Goal: Task Accomplishment & Management: Complete application form

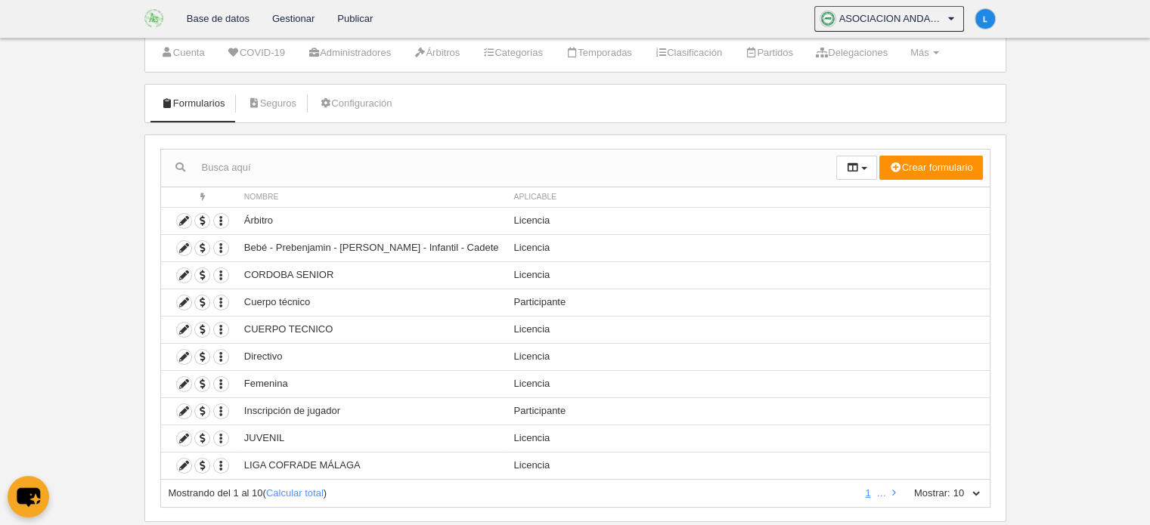
scroll to position [74, 0]
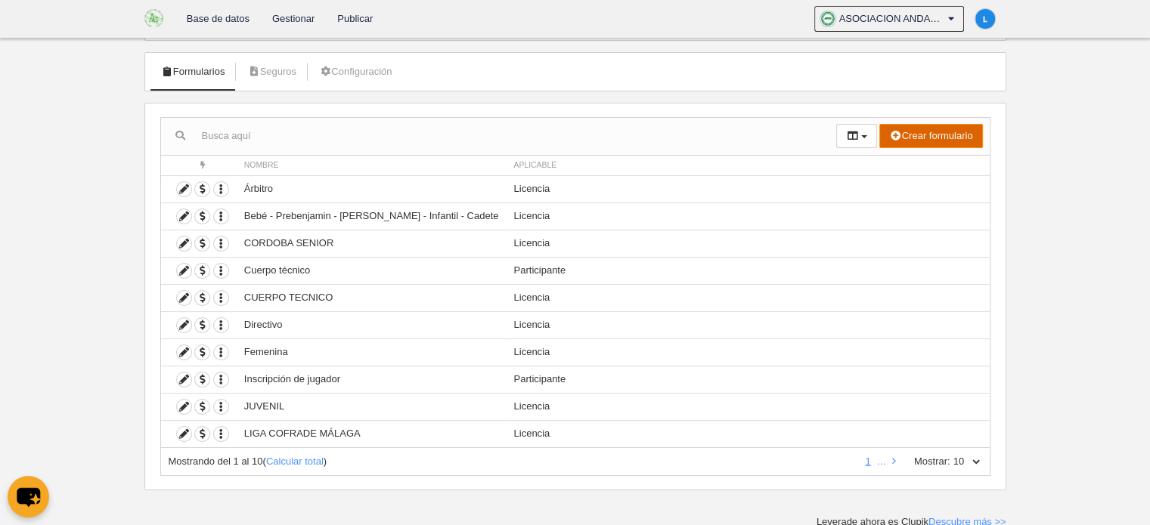
click at [938, 136] on button "Crear formulario" at bounding box center [930, 136] width 103 height 24
click at [908, 194] on link "Licencia" at bounding box center [921, 190] width 119 height 24
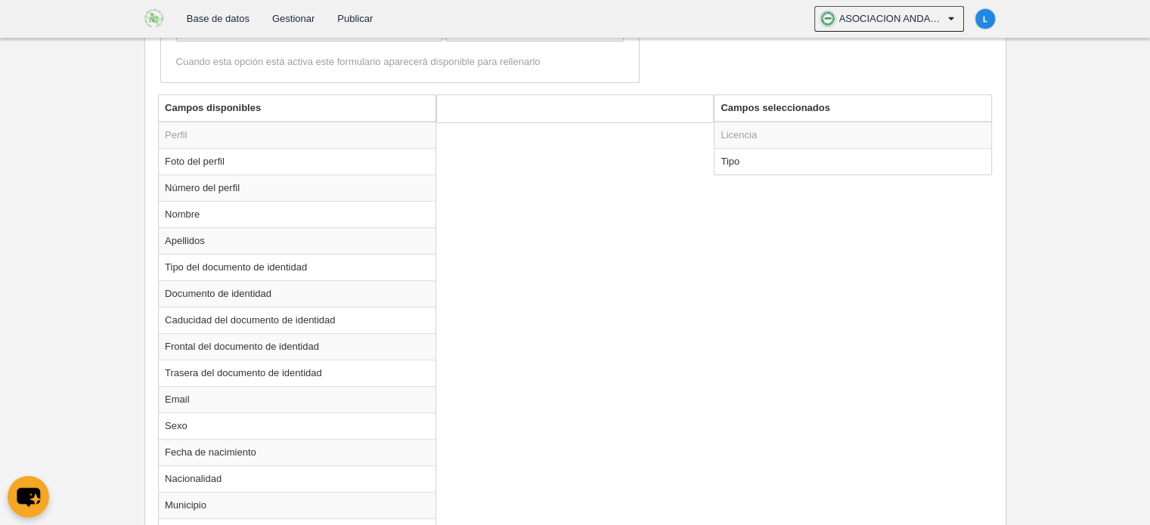
scroll to position [993, 0]
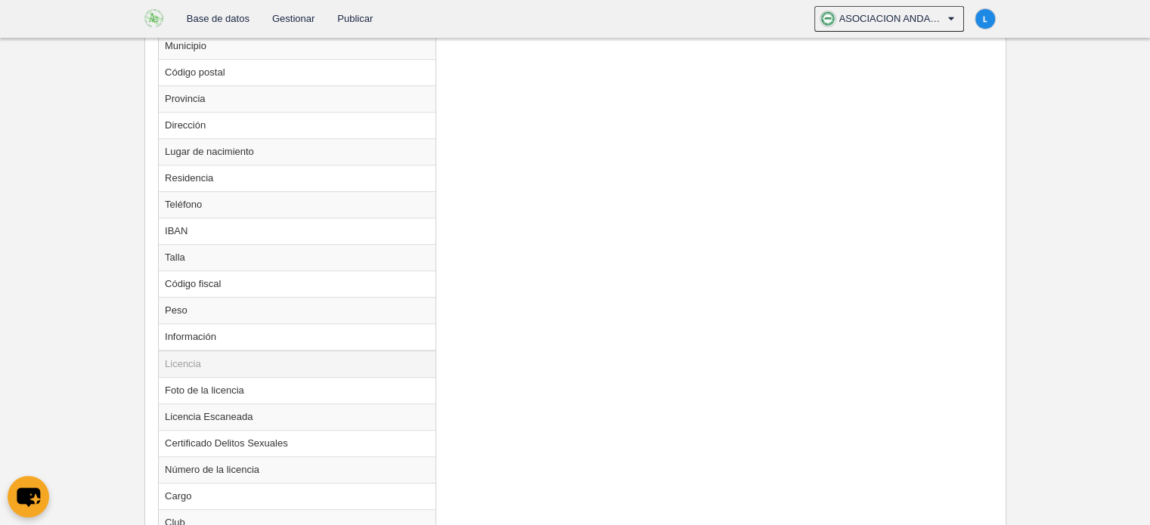
click at [227, 356] on td "Licencia" at bounding box center [297, 364] width 277 height 27
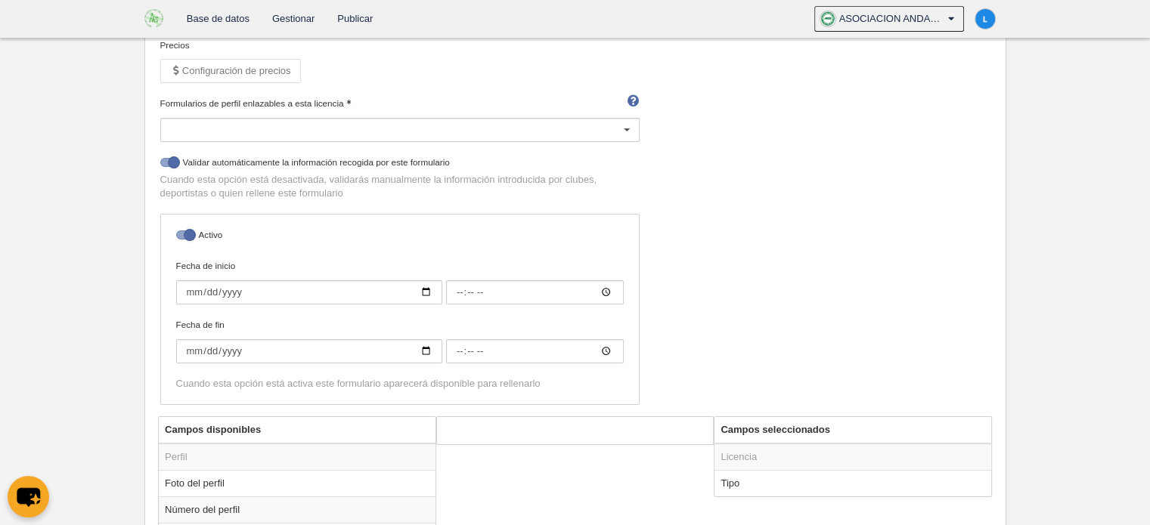
scroll to position [242, 0]
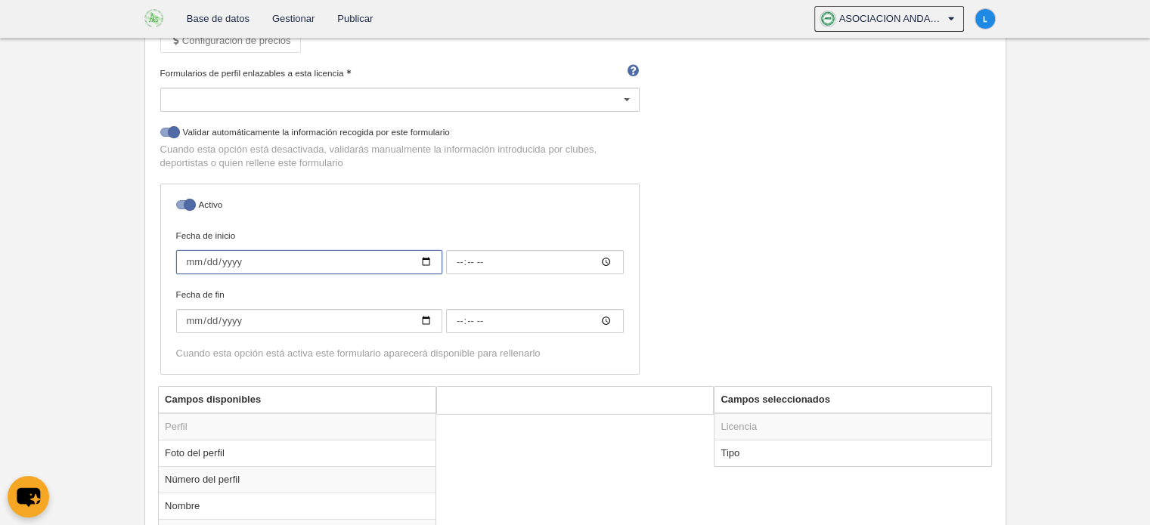
click at [428, 258] on input "Fecha de inicio" at bounding box center [309, 262] width 266 height 24
type input "[DATE]"
type input "00:00"
type input "[DATE]"
click at [423, 318] on input "Fecha de fin" at bounding box center [309, 321] width 266 height 24
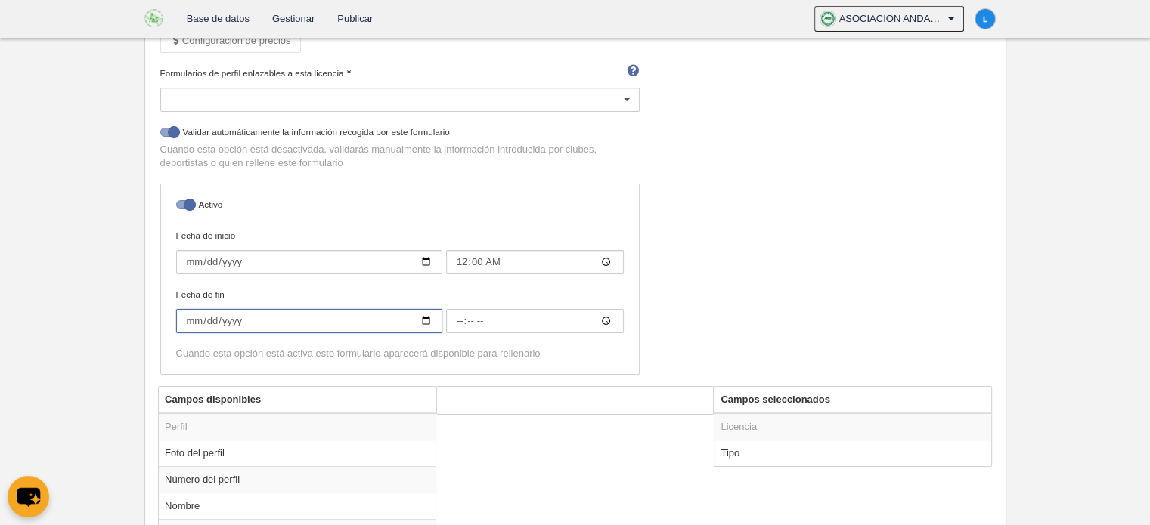
type input "[DATE]"
type input "00:00"
type input "[DATE]"
click at [874, 419] on td "Licencia" at bounding box center [852, 426] width 277 height 27
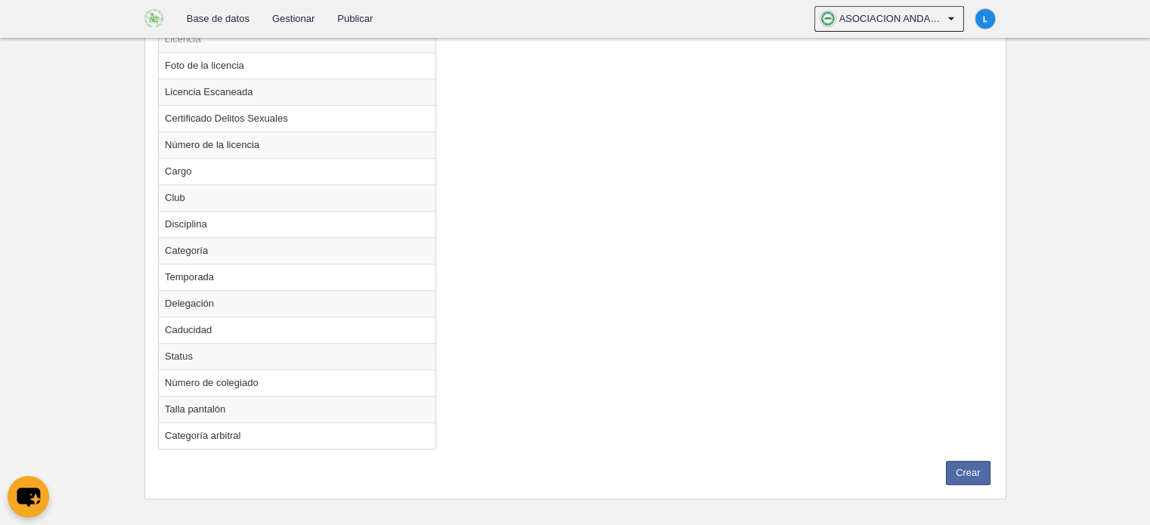
scroll to position [1321, 0]
click at [976, 459] on button "Crear" at bounding box center [967, 470] width 45 height 24
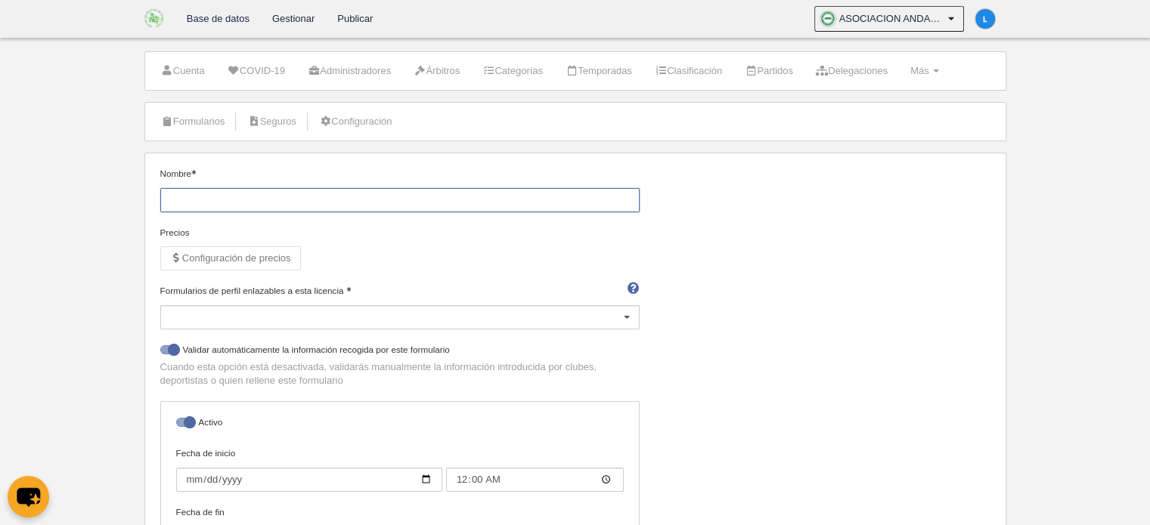
scroll to position [0, 0]
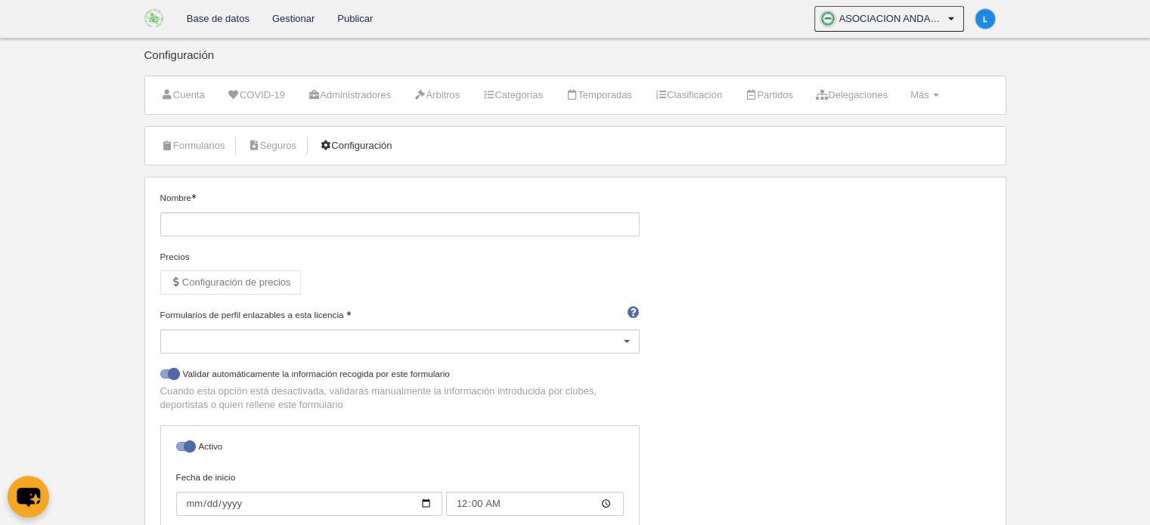
click at [399, 145] on link "Configuración" at bounding box center [355, 146] width 89 height 23
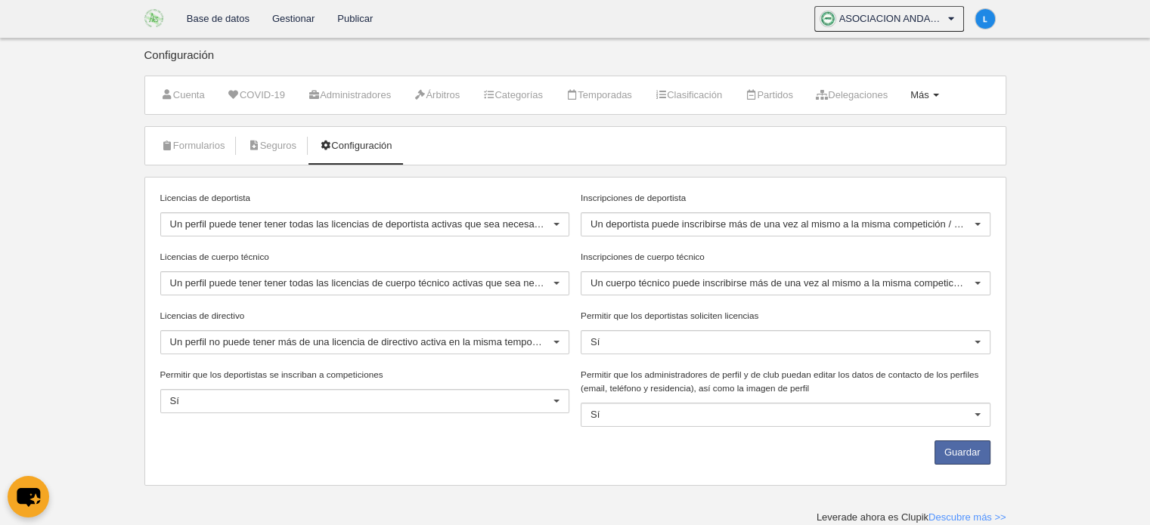
click at [929, 91] on span "Más" at bounding box center [919, 94] width 19 height 11
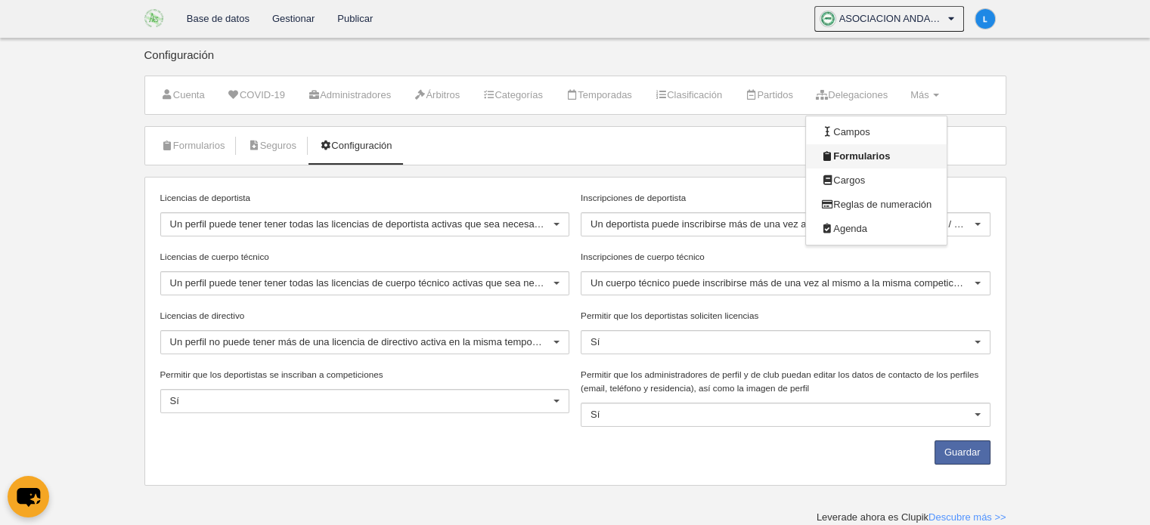
click at [897, 149] on link "Formularios" at bounding box center [876, 156] width 141 height 24
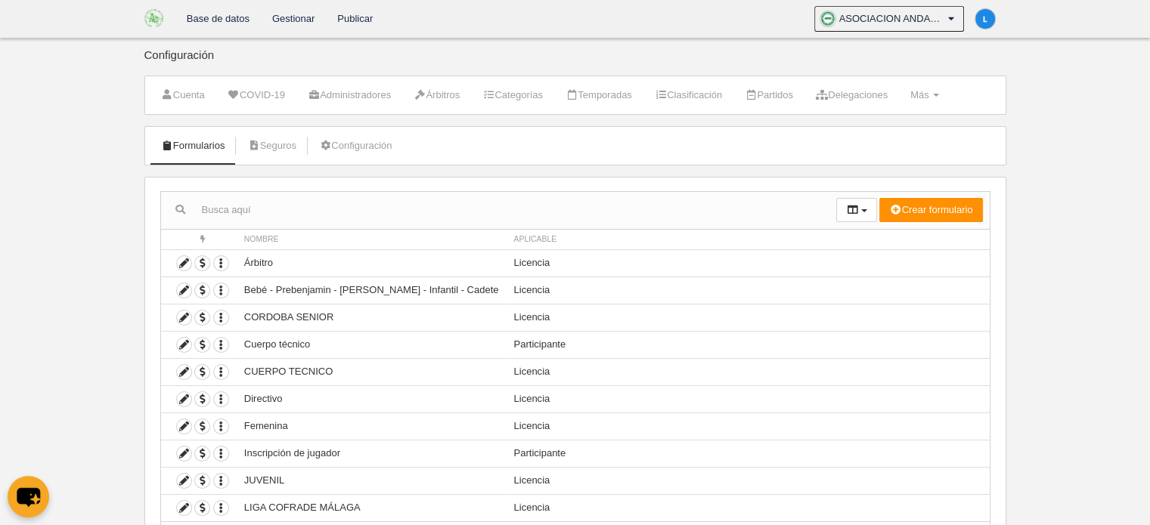
scroll to position [74, 0]
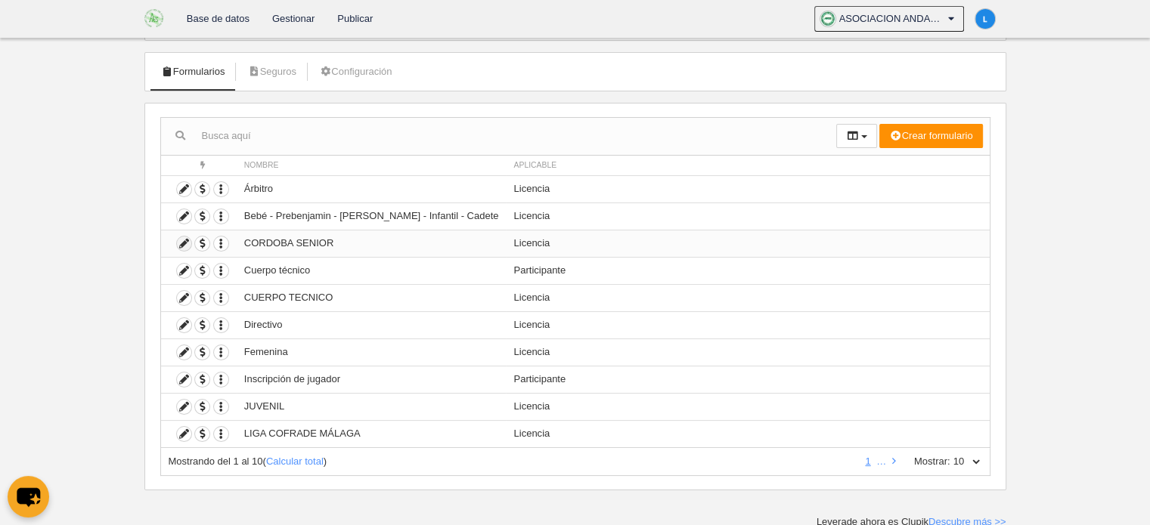
click at [186, 239] on icon at bounding box center [184, 244] width 14 height 14
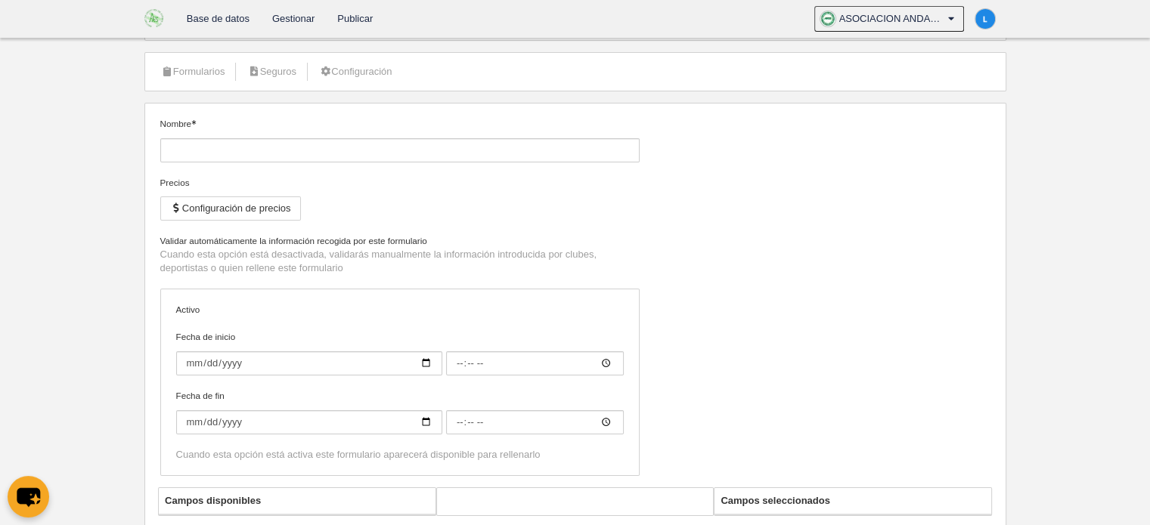
type input "CORDOBA SENIOR"
checkbox input "true"
type input "2024-07-01"
type input "00:00"
type input "2025-06-30"
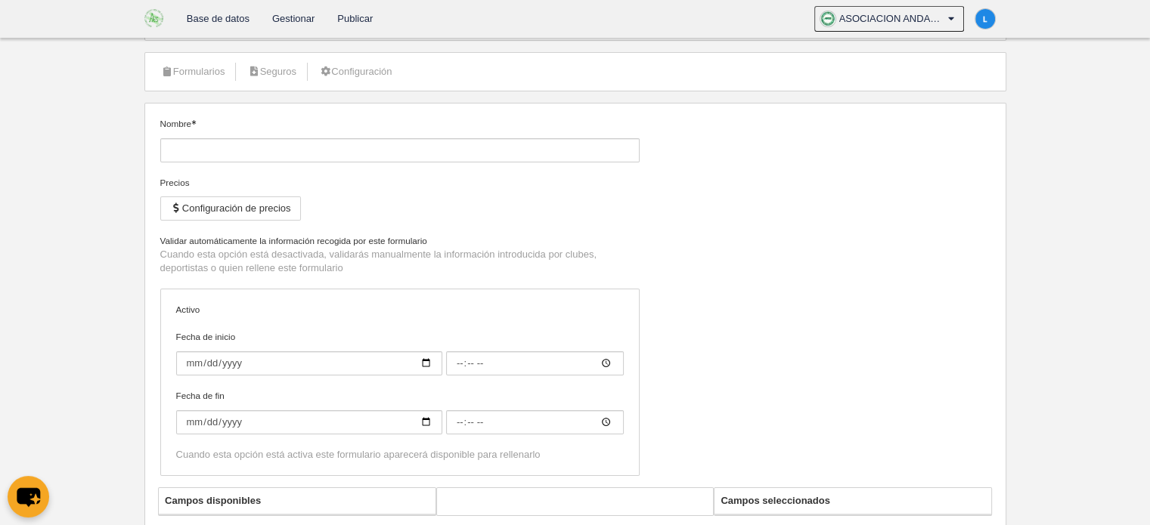
type input "00:00"
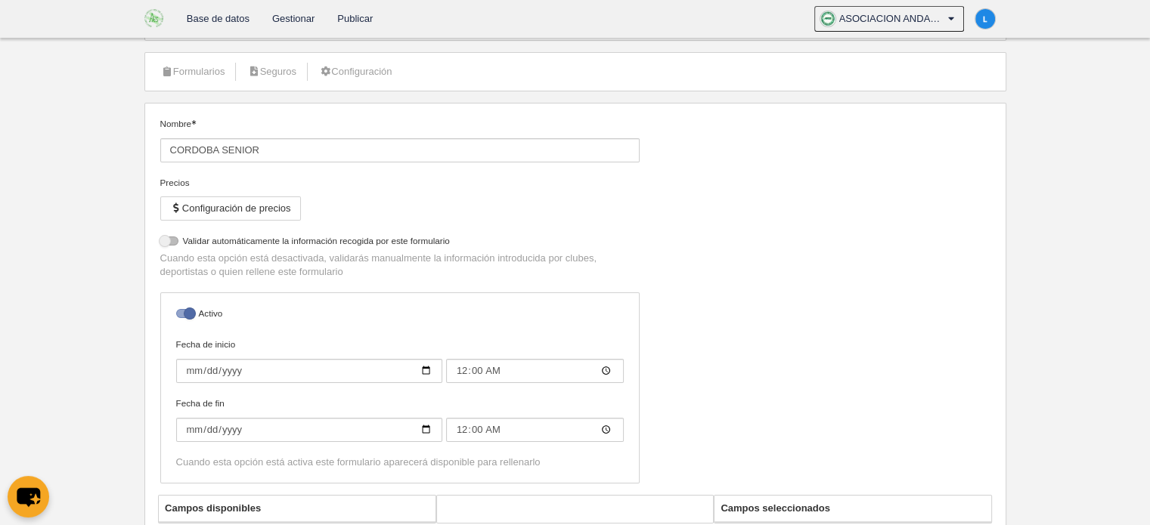
select select "selected"
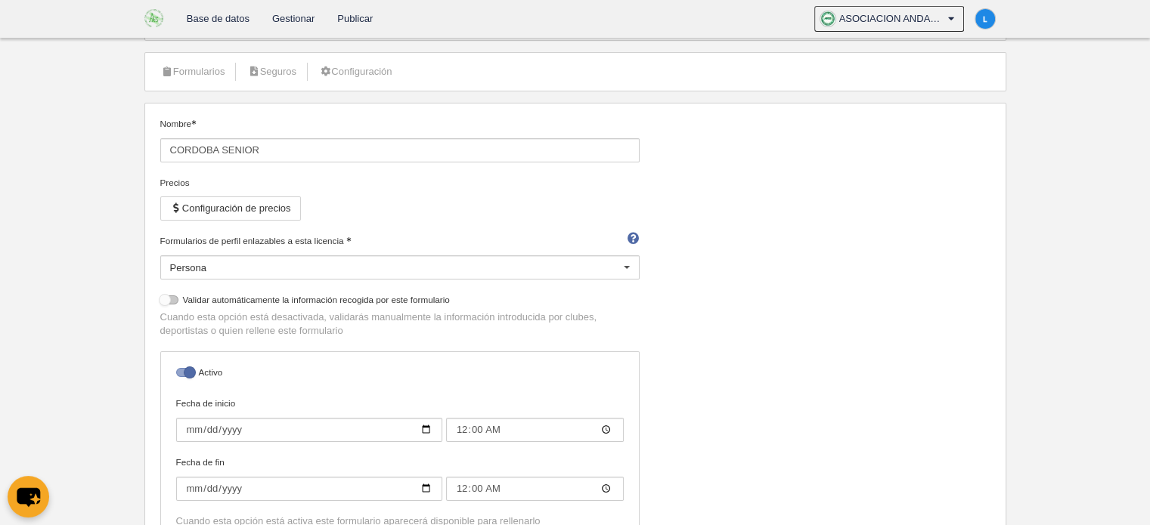
click at [174, 299] on div at bounding box center [169, 300] width 18 height 9
click at [171, 299] on input "checkbox" at bounding box center [166, 304] width 10 height 10
checkbox input "true"
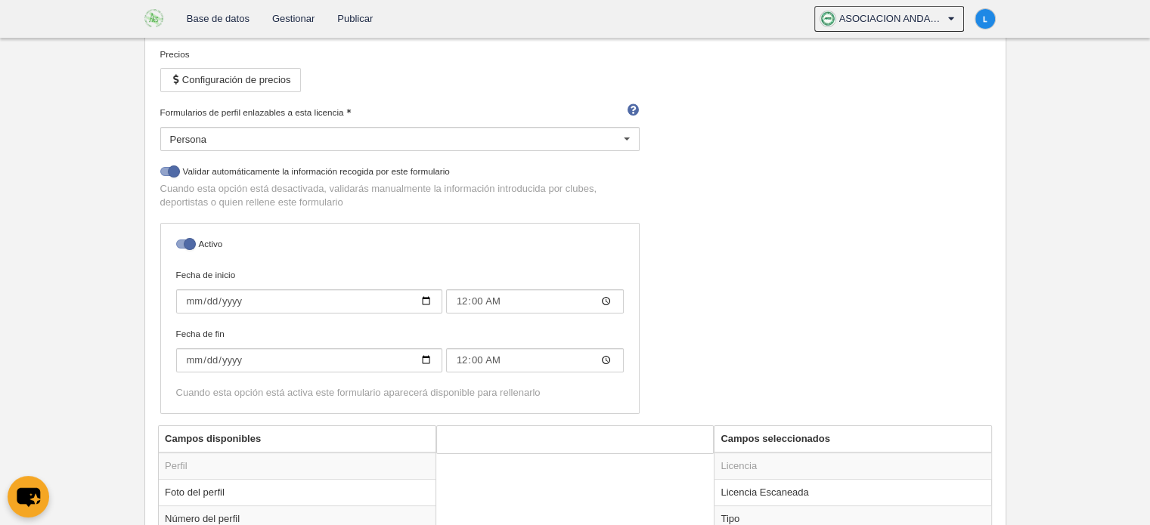
scroll to position [225, 0]
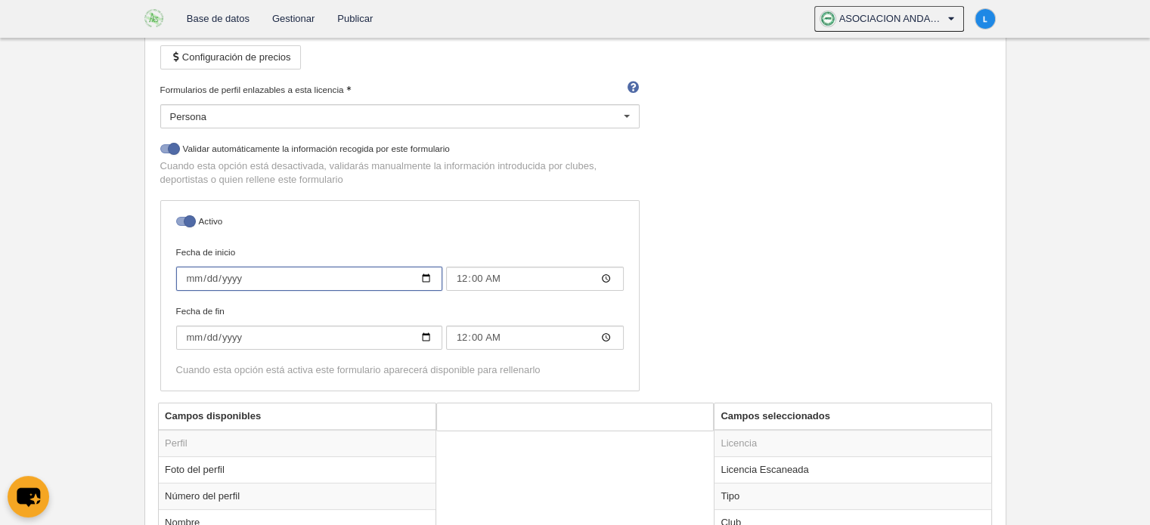
click at [428, 276] on input "2024-07-01" at bounding box center [309, 279] width 266 height 24
type input "2024-07-15"
click at [243, 342] on input "2025-06-30" at bounding box center [309, 338] width 266 height 24
click at [241, 338] on input "2025-06-30" at bounding box center [309, 338] width 266 height 24
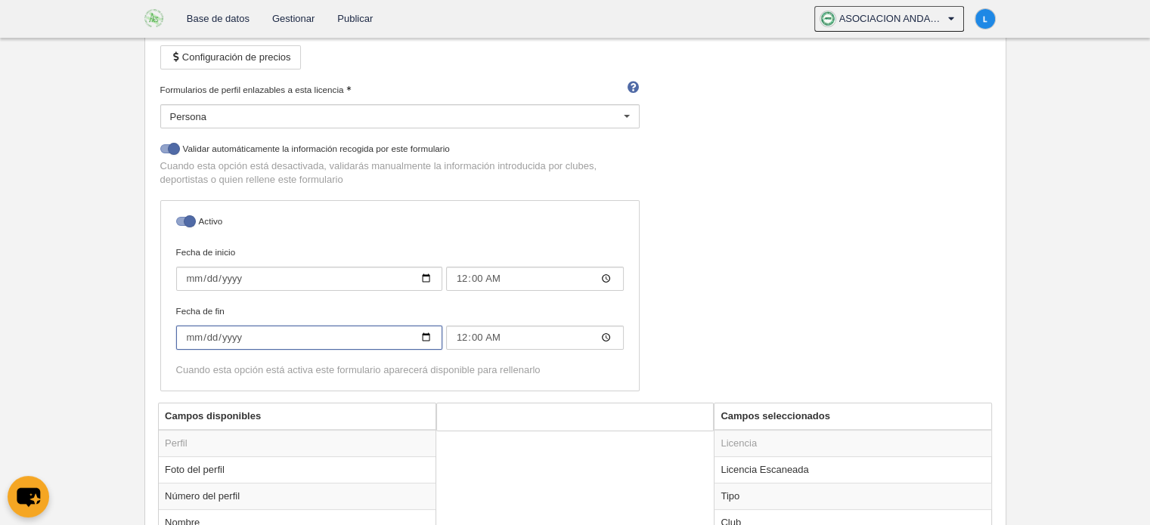
drag, startPoint x: 241, startPoint y: 338, endPoint x: 231, endPoint y: 330, distance: 13.0
click at [231, 330] on input "2025-06-30" at bounding box center [309, 338] width 266 height 24
click at [429, 338] on input "0026-06-30" at bounding box center [309, 338] width 266 height 24
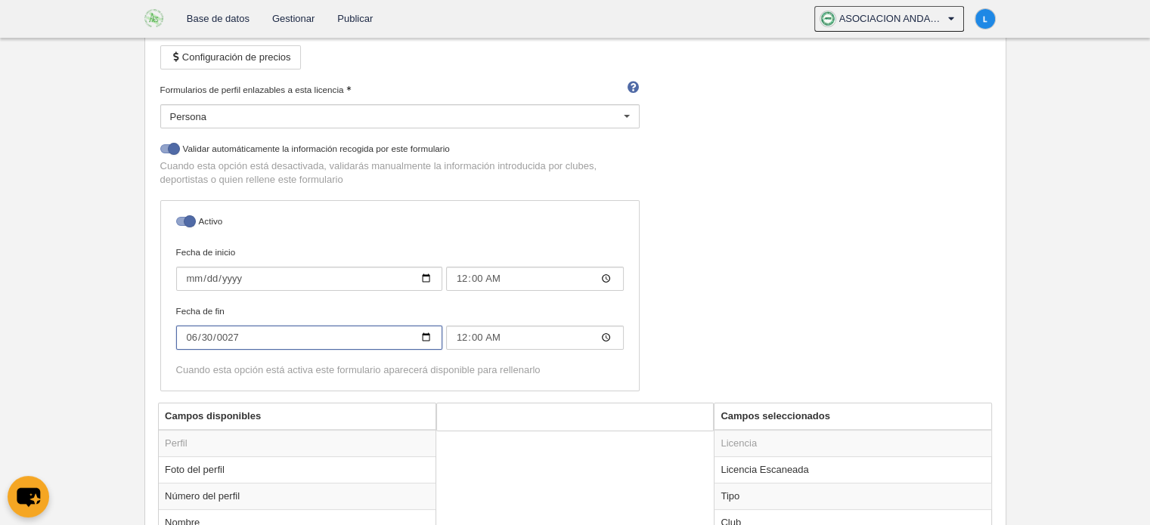
type input "0027-06-30"
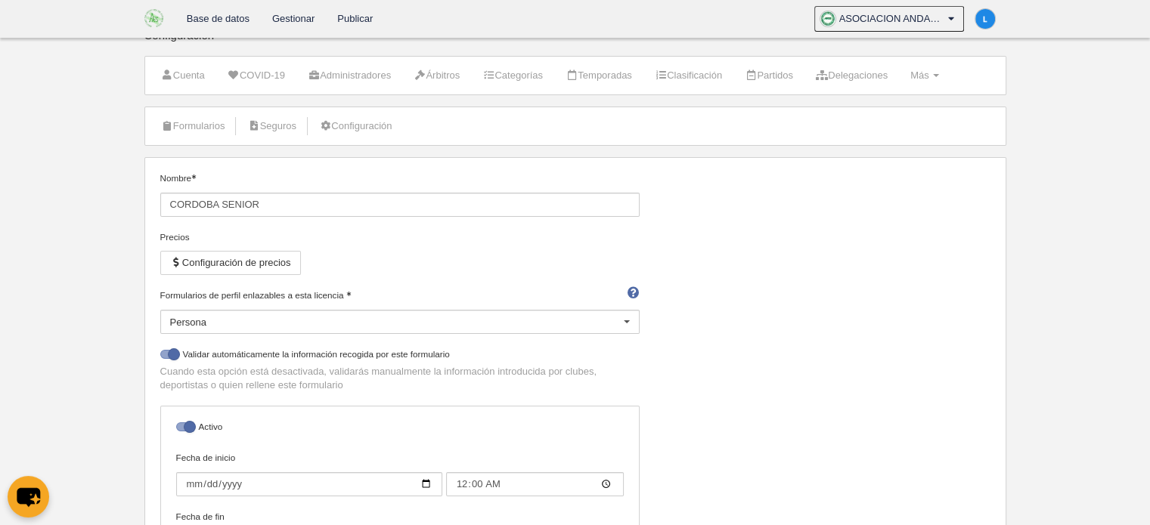
scroll to position [0, 0]
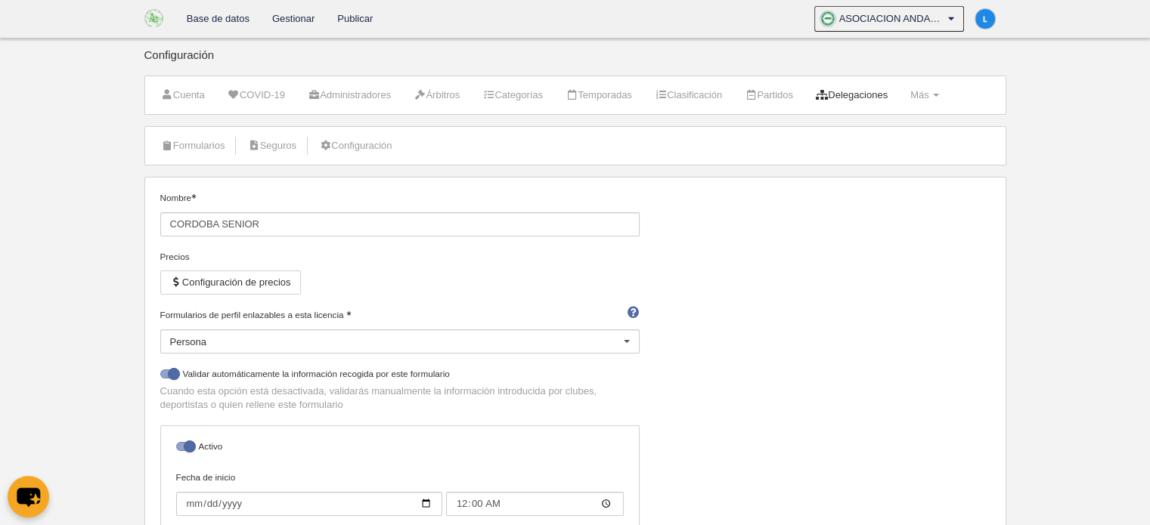
click at [853, 97] on link "Delegaciones" at bounding box center [851, 95] width 88 height 23
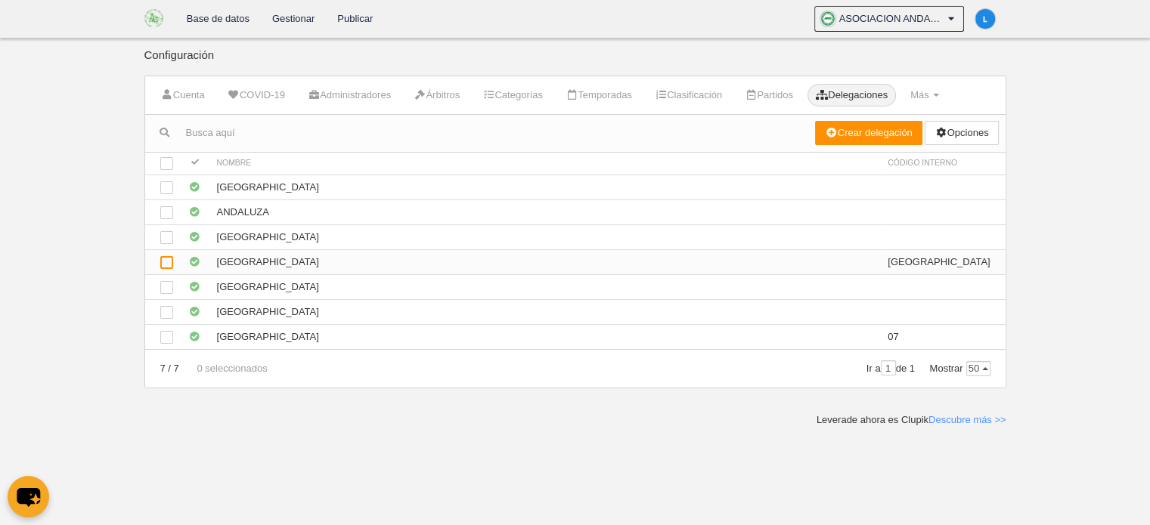
click at [161, 263] on div at bounding box center [166, 262] width 13 height 13
checkbox input "true"
click at [857, 126] on link "Crear delegación" at bounding box center [868, 133] width 107 height 24
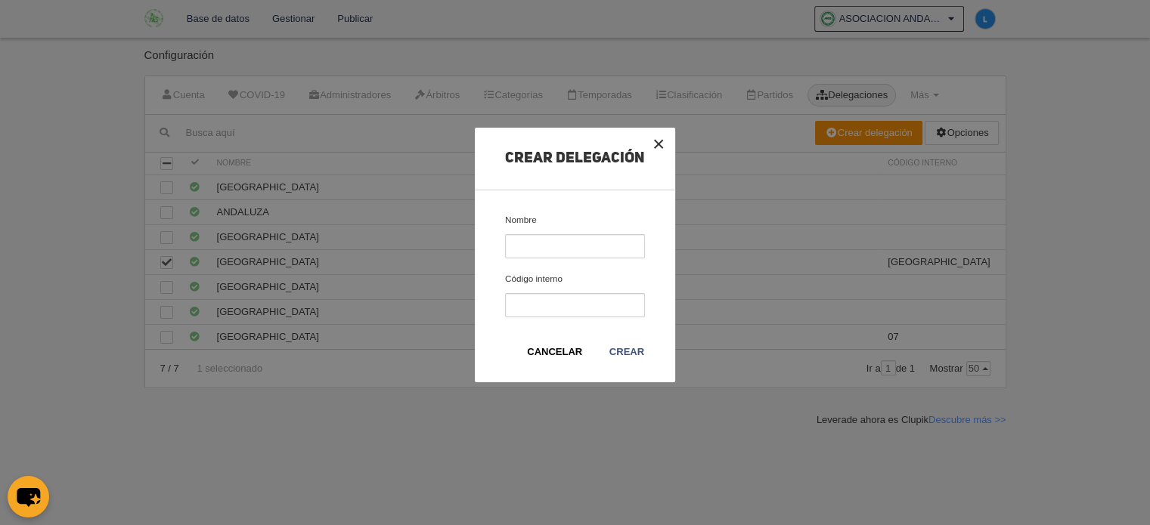
click at [659, 144] on button "×" at bounding box center [658, 144] width 33 height 33
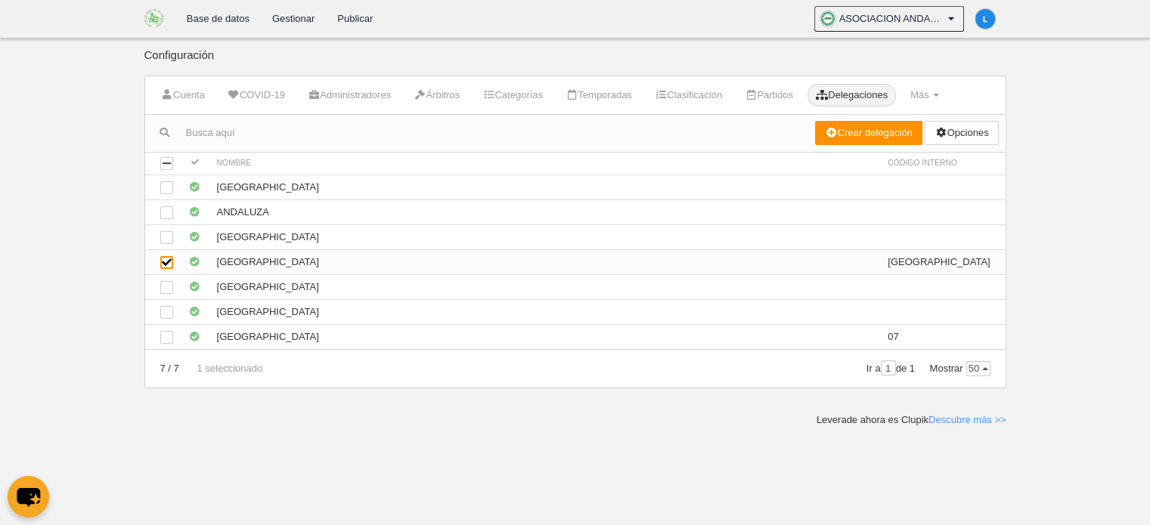
click at [169, 262] on div at bounding box center [166, 262] width 13 height 13
checkbox input "false"
click at [620, 100] on link "Temporadas" at bounding box center [598, 95] width 83 height 23
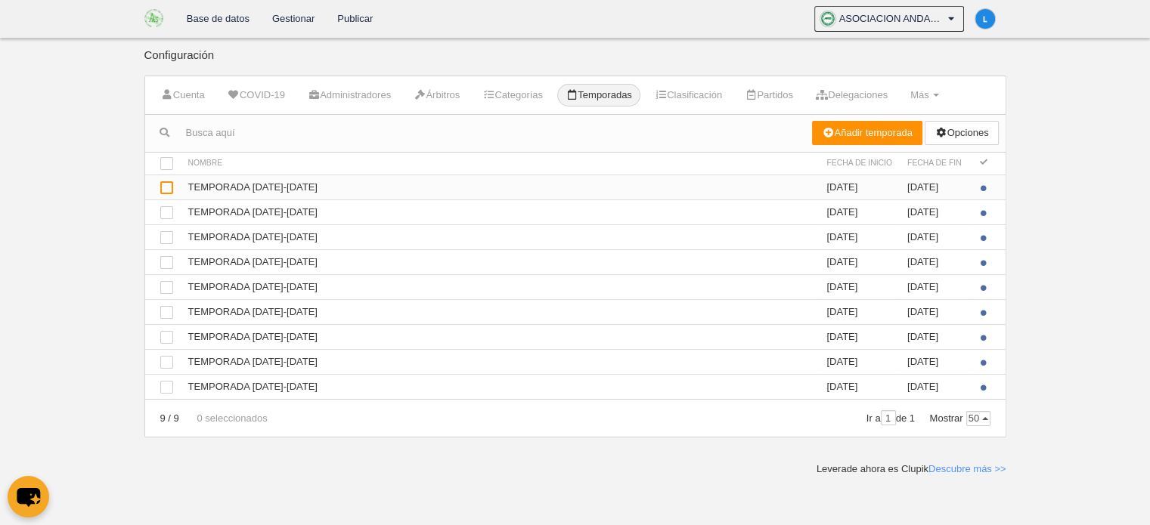
click at [168, 190] on div at bounding box center [166, 187] width 13 height 13
checkbox input "true"
click at [852, 140] on link "Añadir temporada" at bounding box center [867, 133] width 110 height 24
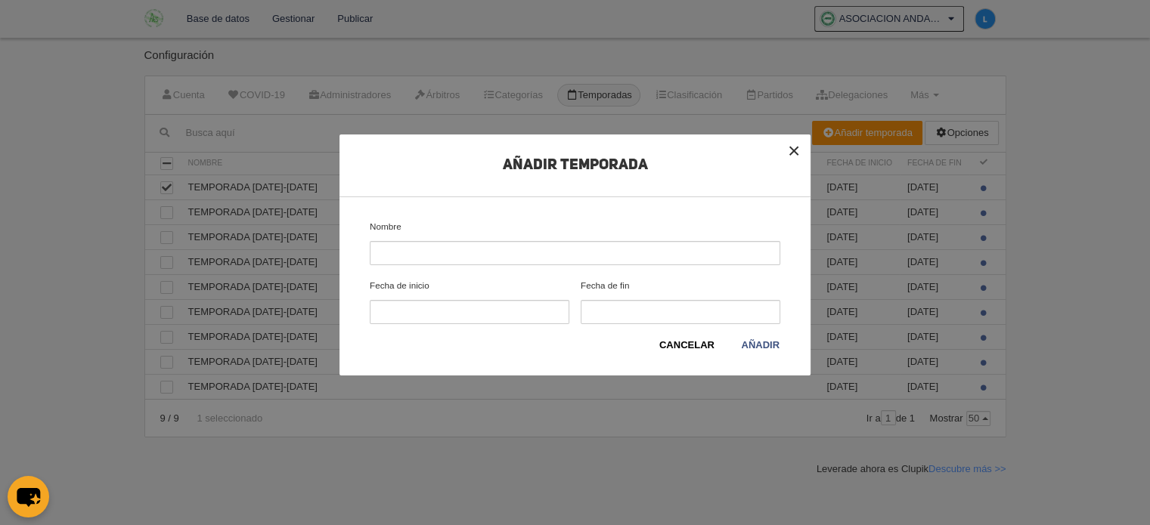
click at [791, 153] on button "×" at bounding box center [793, 151] width 33 height 33
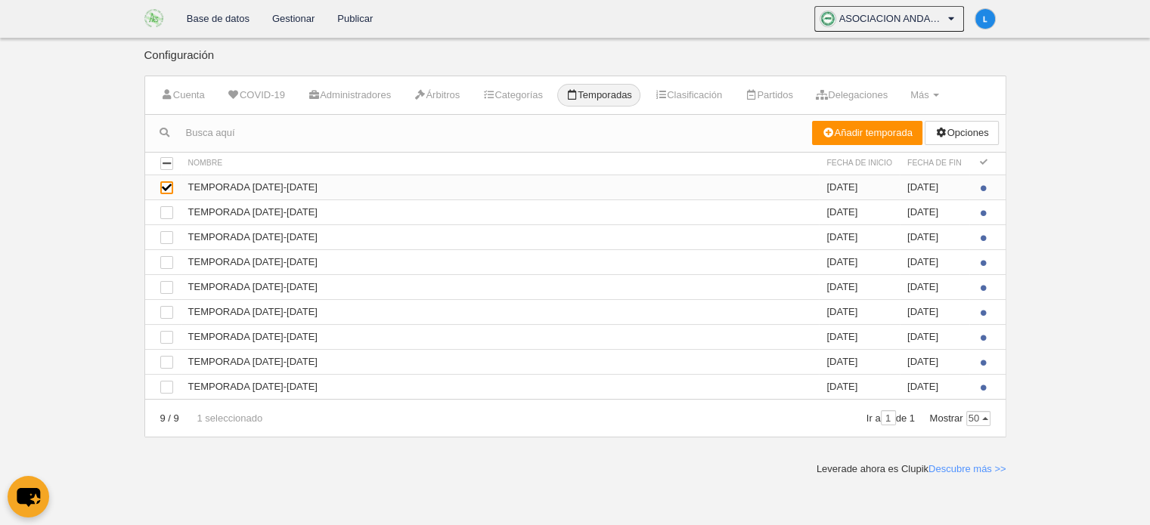
click at [166, 181] on div at bounding box center [166, 187] width 13 height 13
checkbox input "false"
click at [294, 20] on link "Gestionar" at bounding box center [293, 19] width 65 height 38
